Goal: Task Accomplishment & Management: Manage account settings

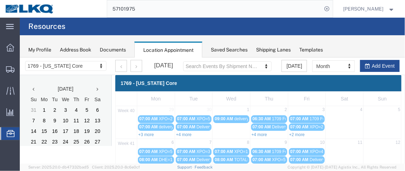
scroll to position [97, 0]
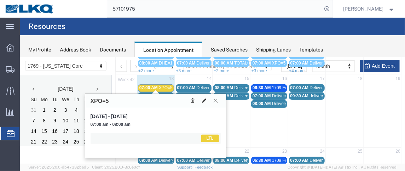
click at [205, 100] on icon at bounding box center [204, 100] width 4 height 5
select select "25"
select select "1"
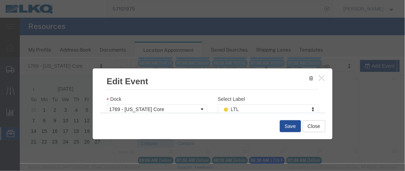
scroll to position [128, 0]
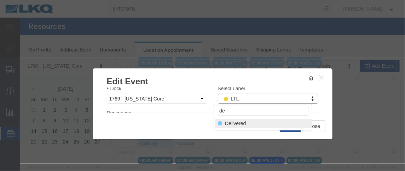
type input "de"
select select "40"
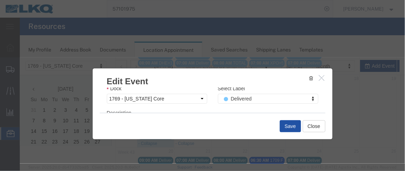
click at [289, 123] on button "Save" at bounding box center [289, 126] width 21 height 12
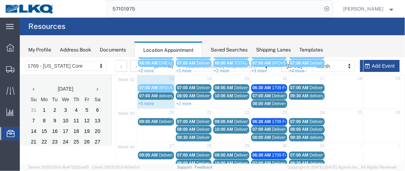
scroll to position [68, 0]
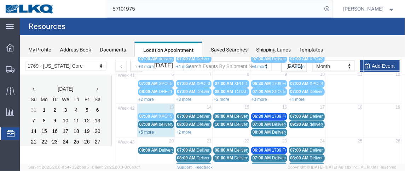
click at [152, 130] on link "+5 more" at bounding box center [146, 132] width 16 height 5
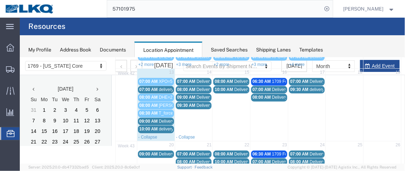
scroll to position [120, 0]
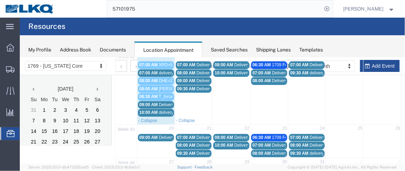
drag, startPoint x: 151, startPoint y: 78, endPoint x: 143, endPoint y: 76, distance: 8.4
click at [143, 78] on span "08:00 AM" at bounding box center [148, 80] width 18 height 5
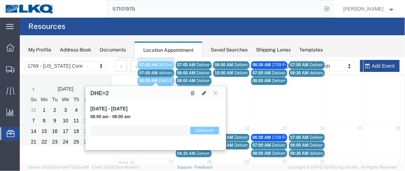
click at [143, 78] on span "08:00 AM" at bounding box center [148, 80] width 18 height 5
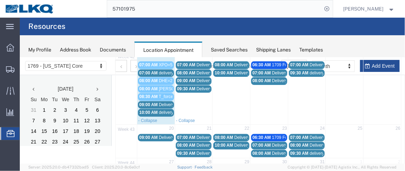
click at [145, 78] on span "08:00 AM" at bounding box center [148, 80] width 18 height 5
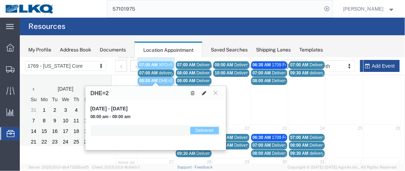
click at [203, 92] on icon at bounding box center [204, 92] width 4 height 5
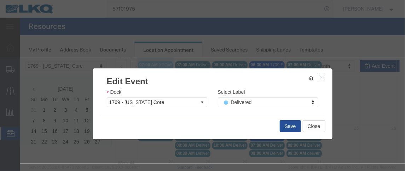
scroll to position [128, 0]
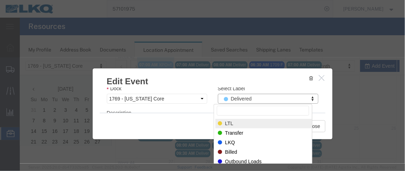
select select "25"
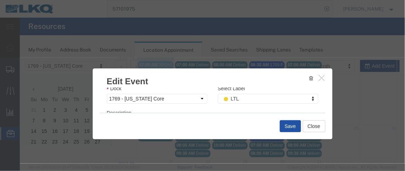
click at [286, 128] on button "Save" at bounding box center [289, 126] width 21 height 12
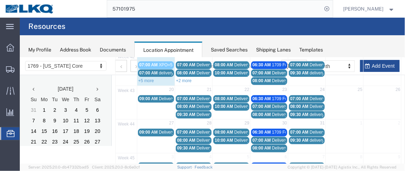
scroll to position [68, 0]
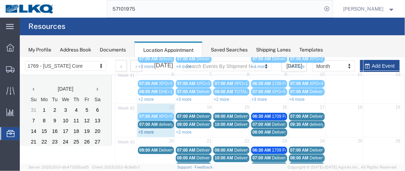
click at [148, 130] on link "+5 more" at bounding box center [146, 132] width 16 height 5
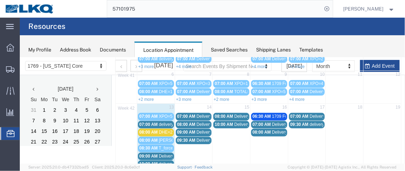
click at [151, 122] on span "07:00 AM" at bounding box center [148, 124] width 18 height 5
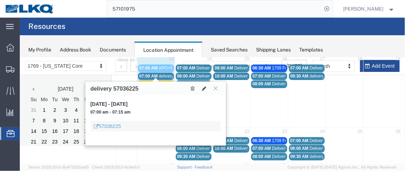
scroll to position [122, 0]
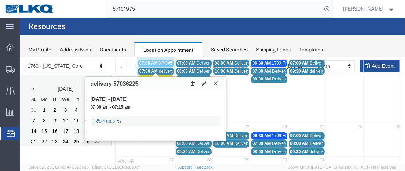
click at [110, 118] on link "57036225" at bounding box center [107, 121] width 27 height 7
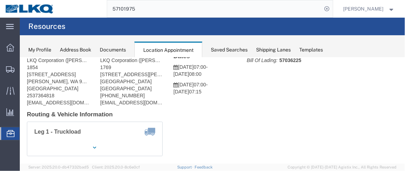
scroll to position [64, 0]
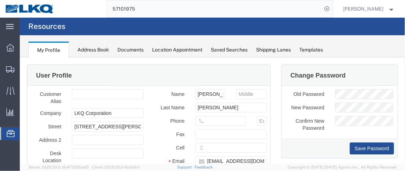
click at [10, 131] on icon at bounding box center [11, 133] width 8 height 7
click at [0, 0] on span "Location Appointment" at bounding box center [0, 0] width 0 height 0
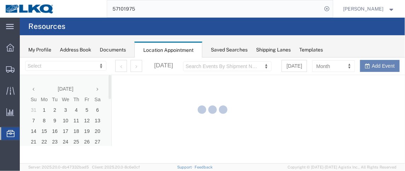
select select "28716"
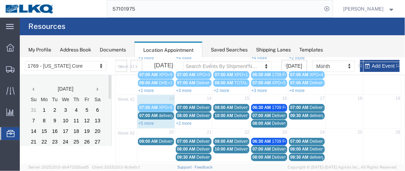
scroll to position [83, 0]
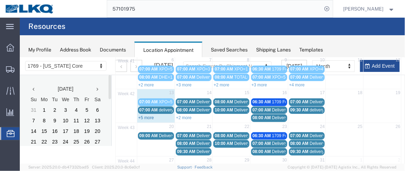
click at [140, 115] on link "+5 more" at bounding box center [146, 117] width 16 height 5
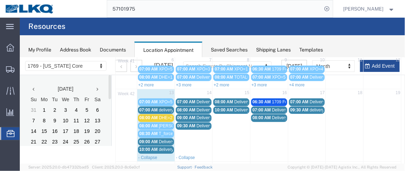
click at [149, 107] on span "07:00 AM" at bounding box center [148, 109] width 18 height 5
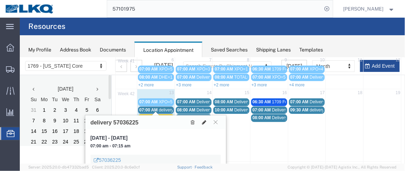
click at [202, 123] on icon at bounding box center [204, 122] width 4 height 5
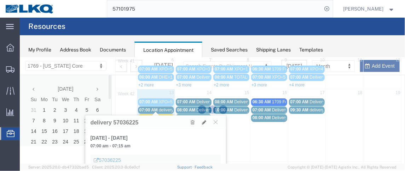
select select "1"
select select
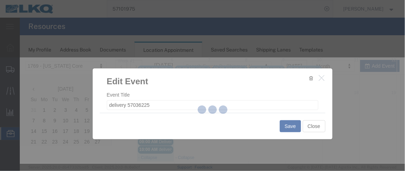
select select
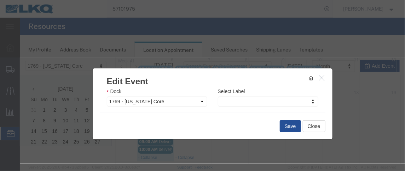
scroll to position [116, 0]
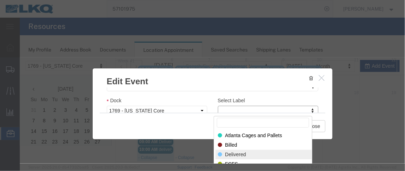
select select "40"
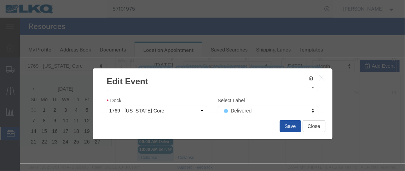
click at [279, 125] on button "Save" at bounding box center [289, 126] width 21 height 12
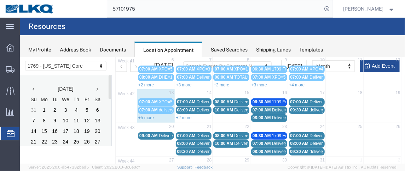
scroll to position [68, 0]
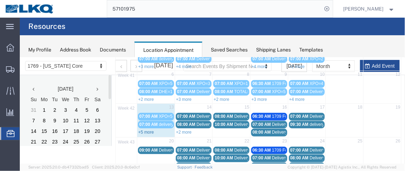
click at [145, 130] on link "+5 more" at bounding box center [146, 132] width 16 height 5
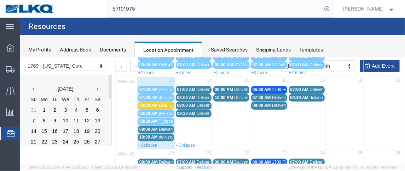
scroll to position [102, 0]
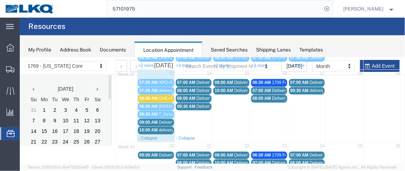
click at [161, 120] on span "Delivery 56729139" at bounding box center [175, 122] width 35 height 5
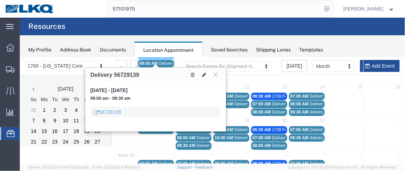
scroll to position [164, 0]
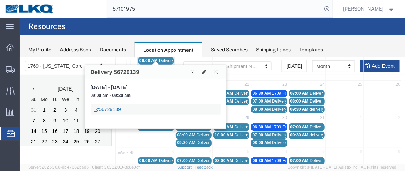
click at [100, 106] on link "56729139" at bounding box center [107, 109] width 27 height 7
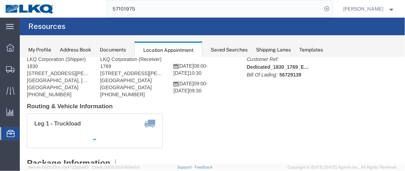
scroll to position [36, 0]
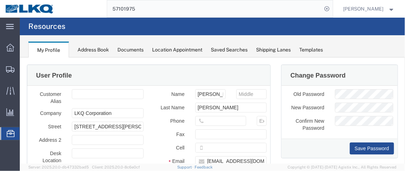
click at [0, 0] on span "Location Appointment" at bounding box center [0, 0] width 0 height 0
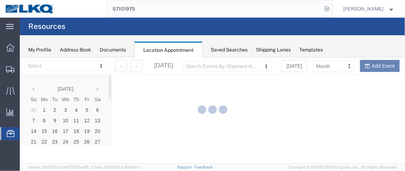
select select "28716"
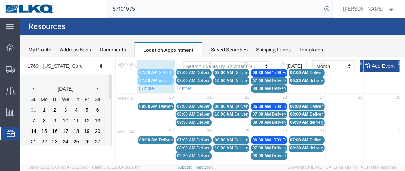
scroll to position [116, 0]
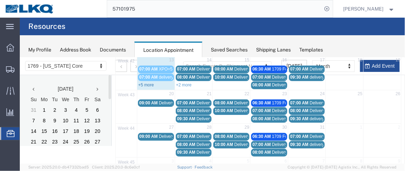
click at [148, 82] on link "+5 more" at bounding box center [146, 84] width 16 height 5
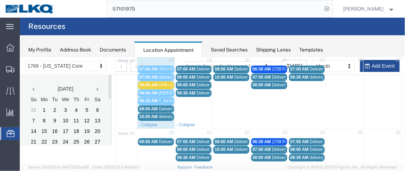
click at [150, 106] on span "09:00 AM" at bounding box center [148, 108] width 18 height 5
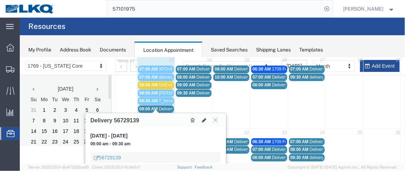
click at [202, 120] on icon at bounding box center [204, 120] width 4 height 5
select select "1"
select select
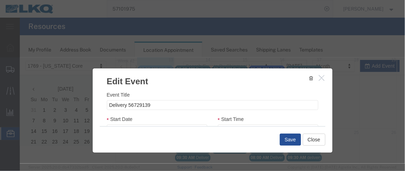
select select
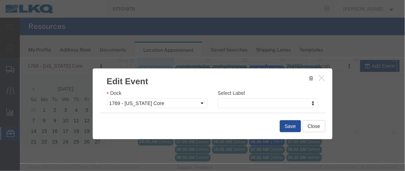
scroll to position [135, 0]
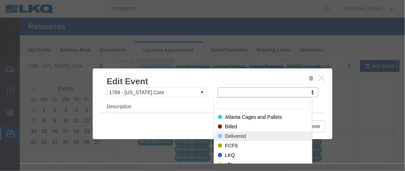
select select "40"
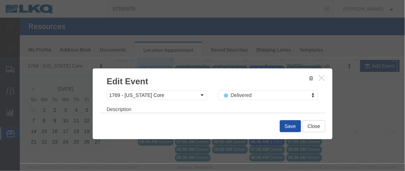
click at [290, 124] on button "Save" at bounding box center [289, 126] width 21 height 12
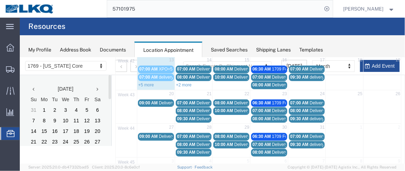
scroll to position [68, 0]
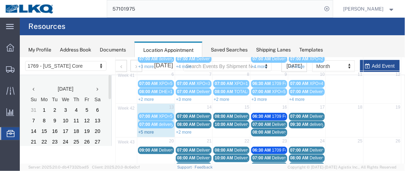
click at [150, 130] on link "+5 more" at bounding box center [146, 132] width 16 height 5
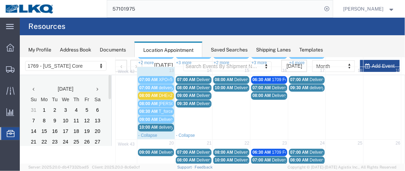
scroll to position [101, 0]
